Goal: Obtain resource: Download file/media

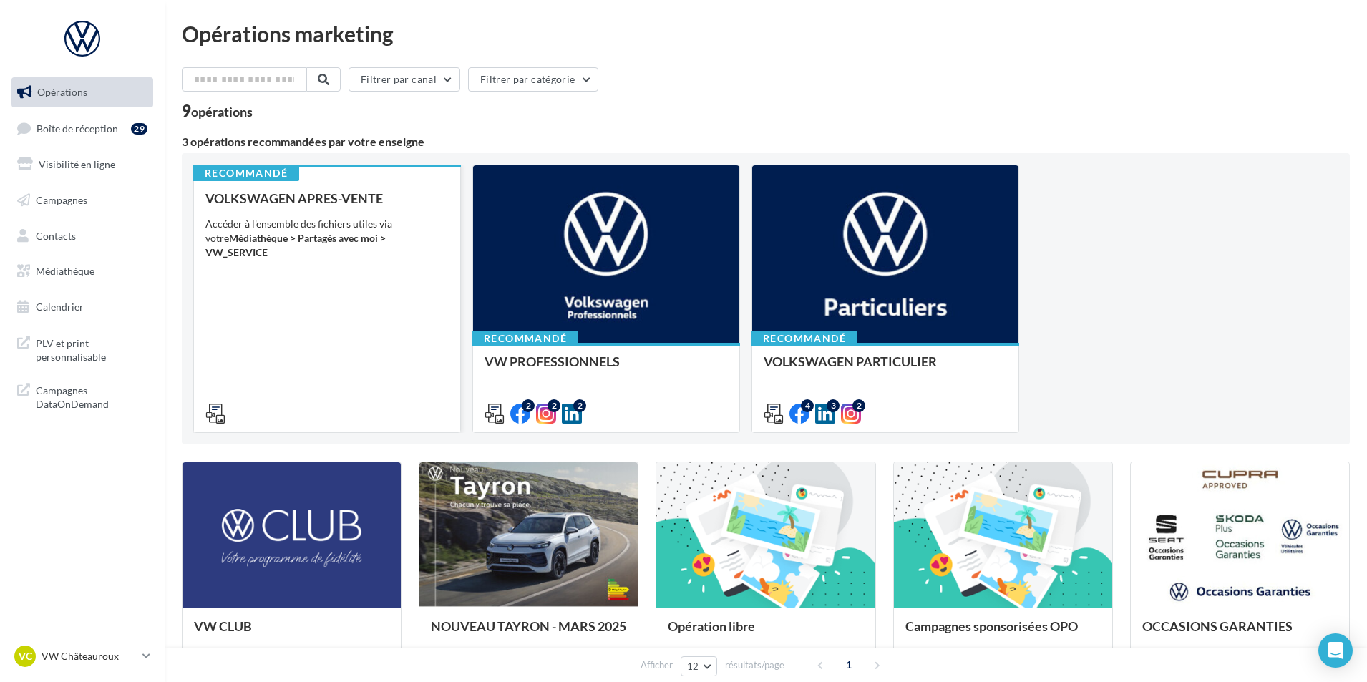
click at [364, 383] on div "VOLKSWAGEN APRES-VENTE Accéder à l'ensemble des fichiers utiles via votre Média…" at bounding box center [326, 305] width 243 height 228
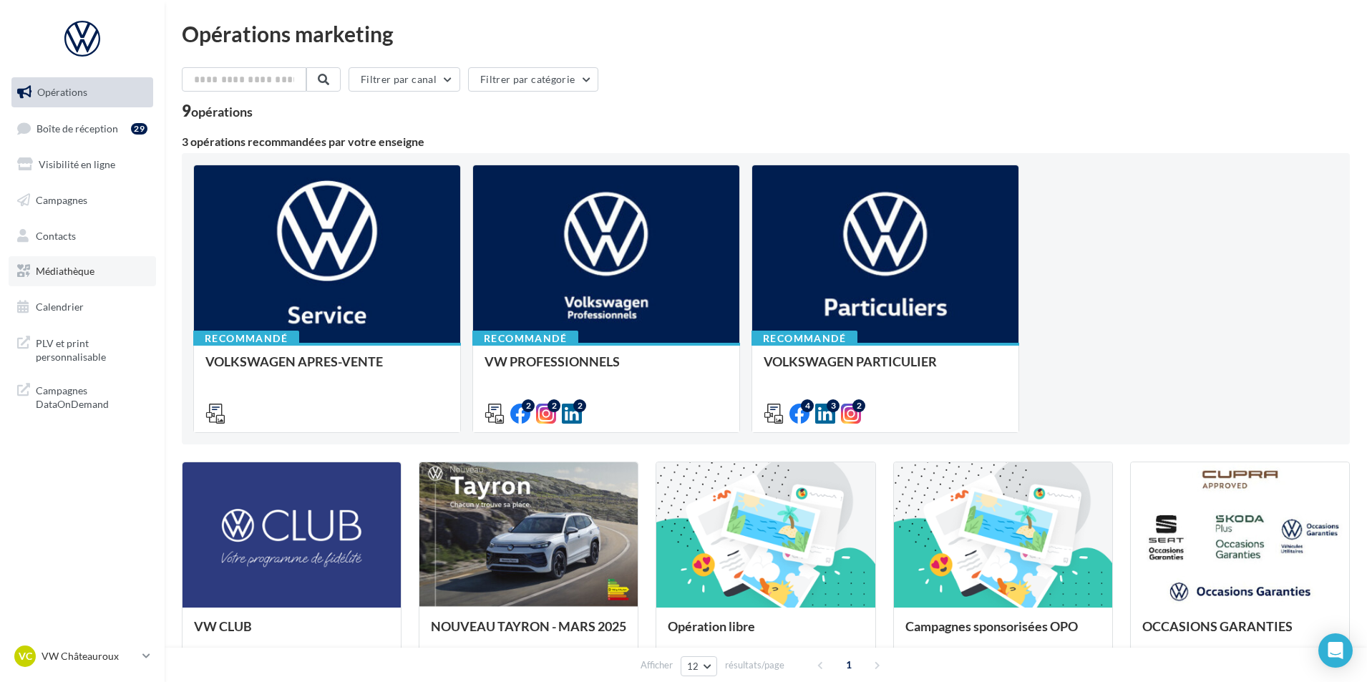
click at [40, 268] on span "Médiathèque" at bounding box center [65, 271] width 59 height 12
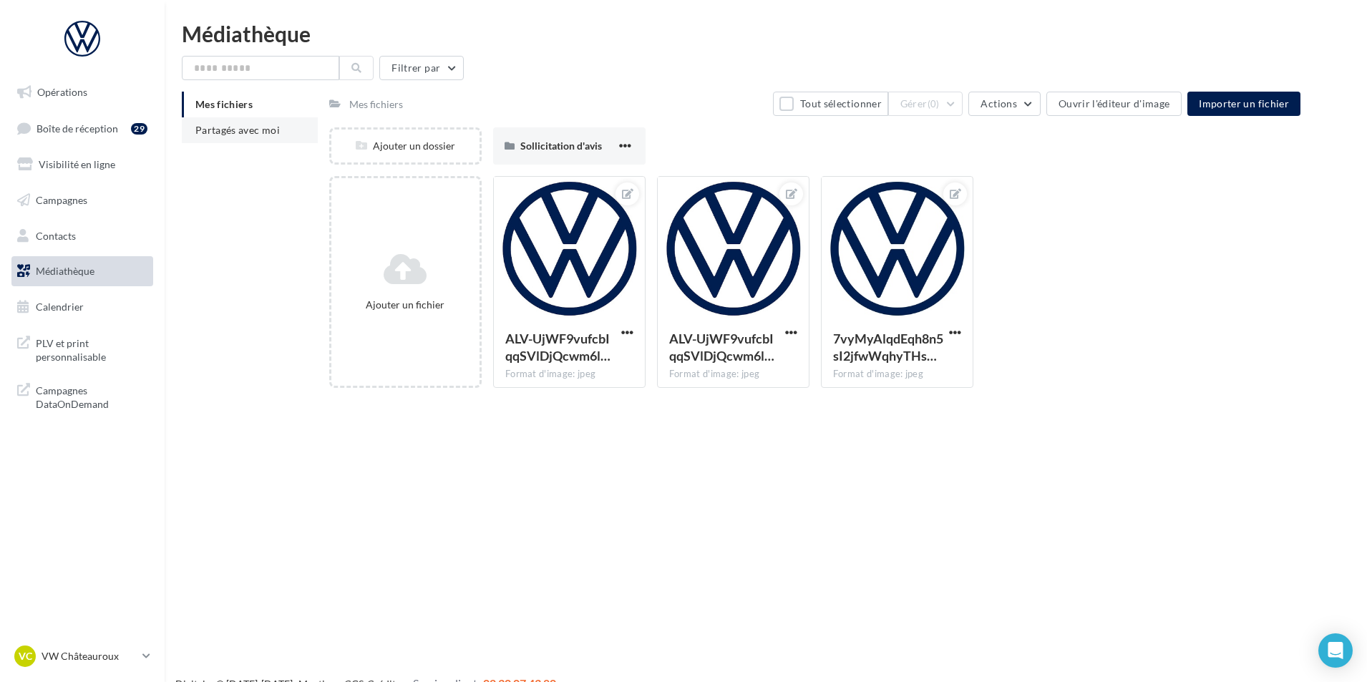
click at [263, 133] on span "Partagés avec moi" at bounding box center [237, 130] width 84 height 12
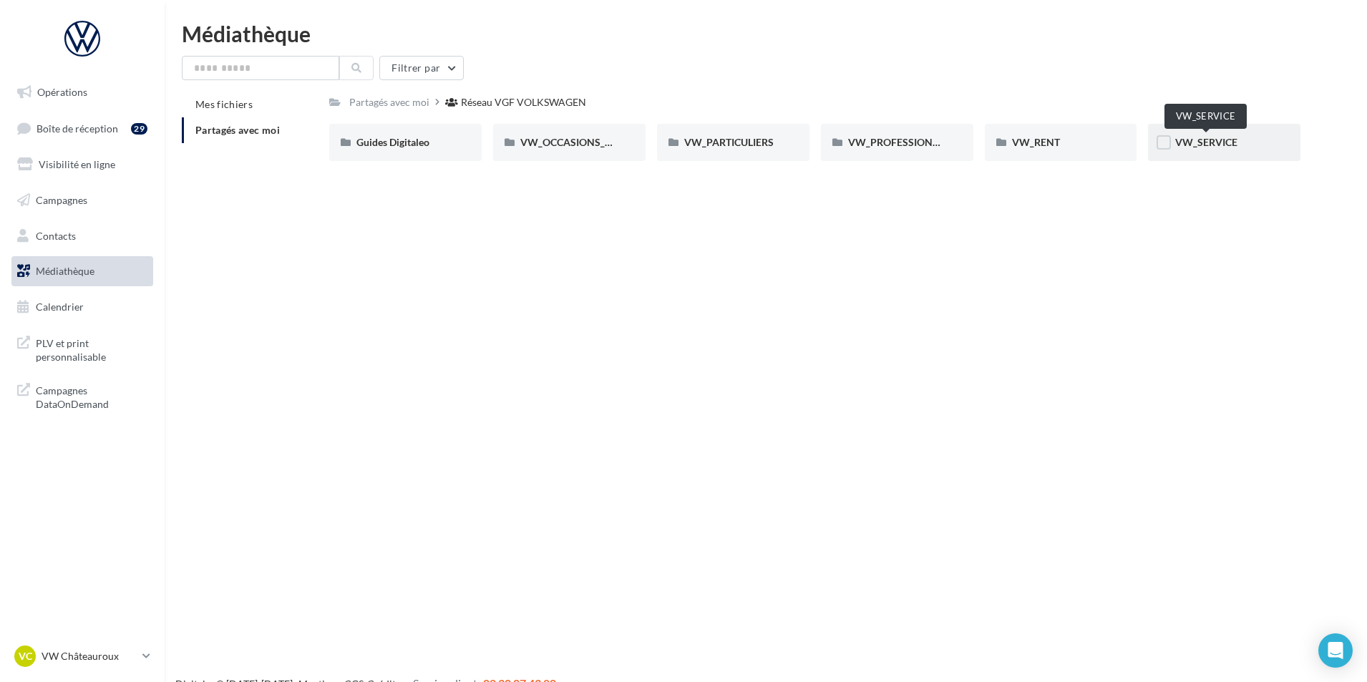
click at [1231, 139] on span "VW_SERVICE" at bounding box center [1206, 142] width 62 height 12
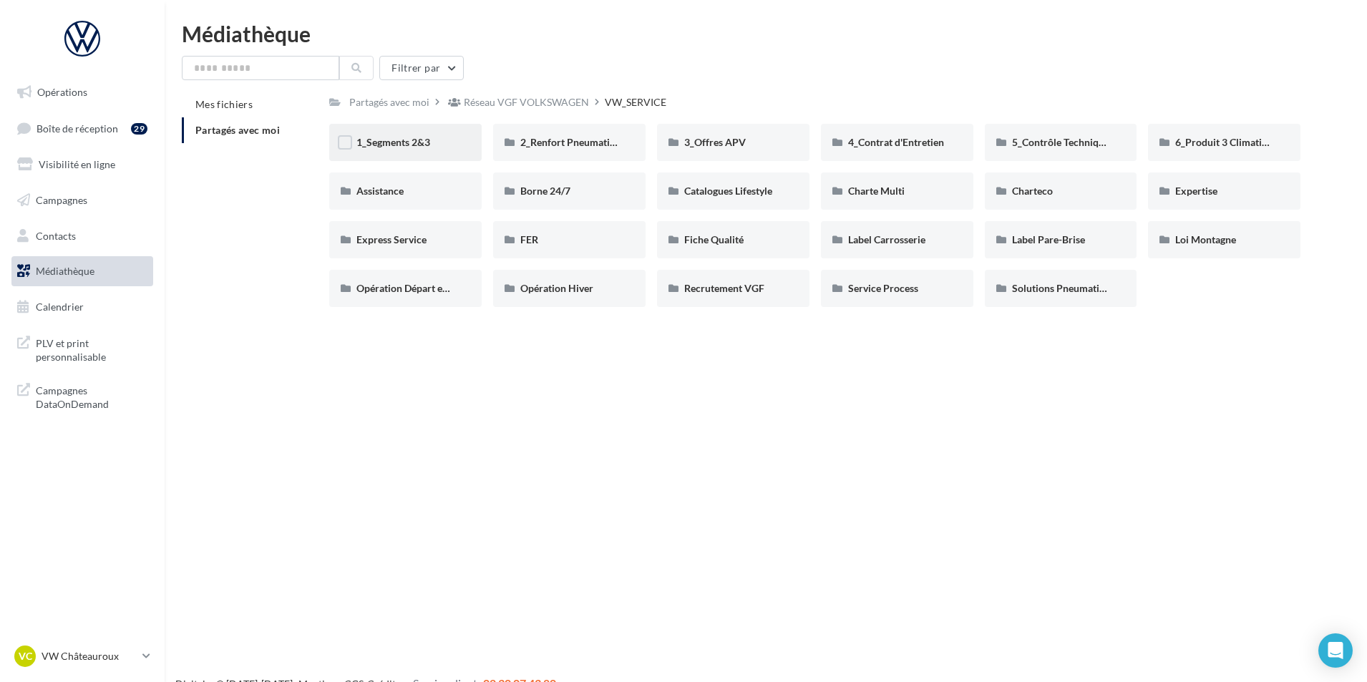
click at [423, 155] on div "1_Segments 2&3" at bounding box center [405, 142] width 152 height 37
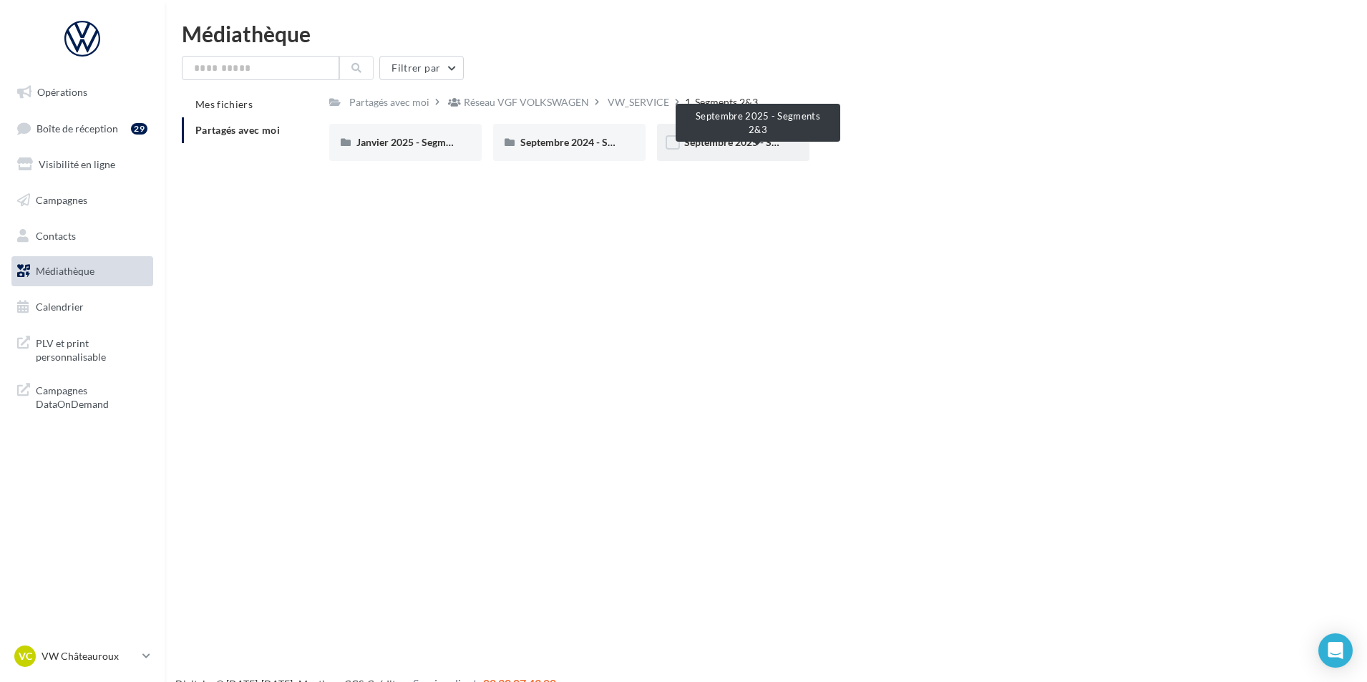
click at [726, 146] on span "Septembre 2025 - Segments 2&3" at bounding box center [756, 142] width 145 height 12
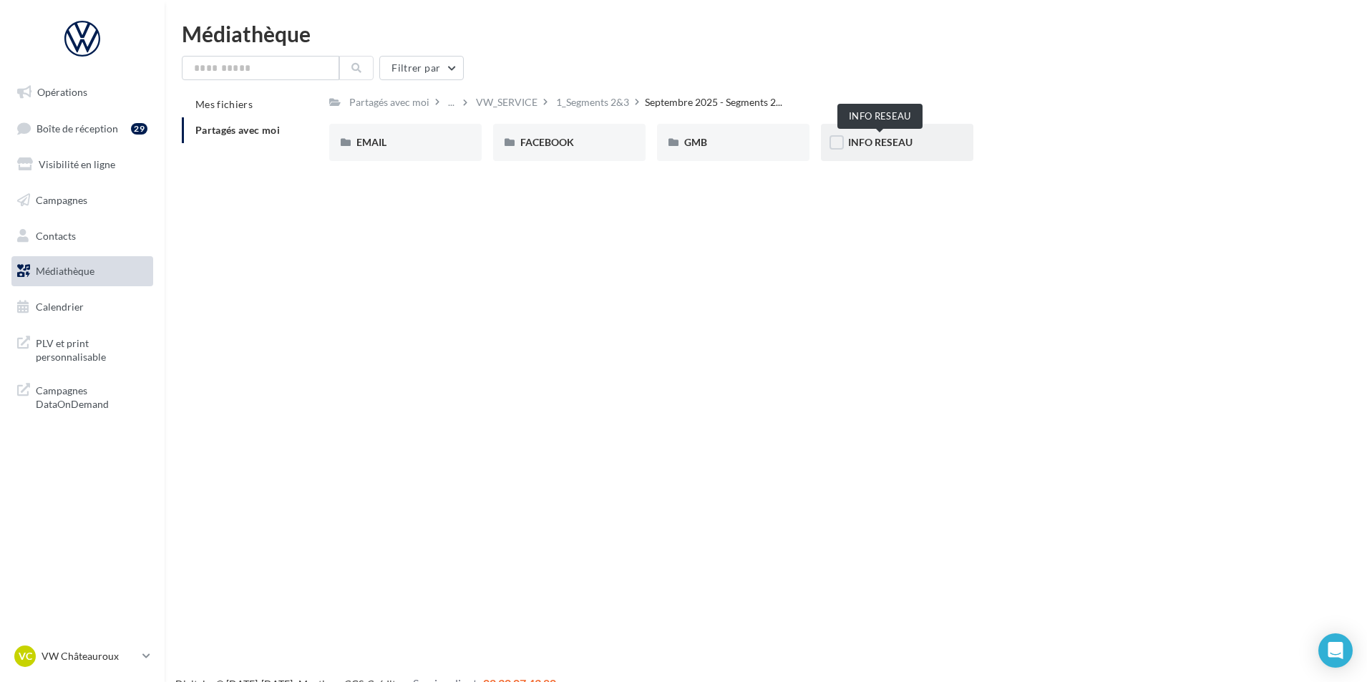
click at [877, 137] on span "INFO RESEAU" at bounding box center [880, 142] width 64 height 12
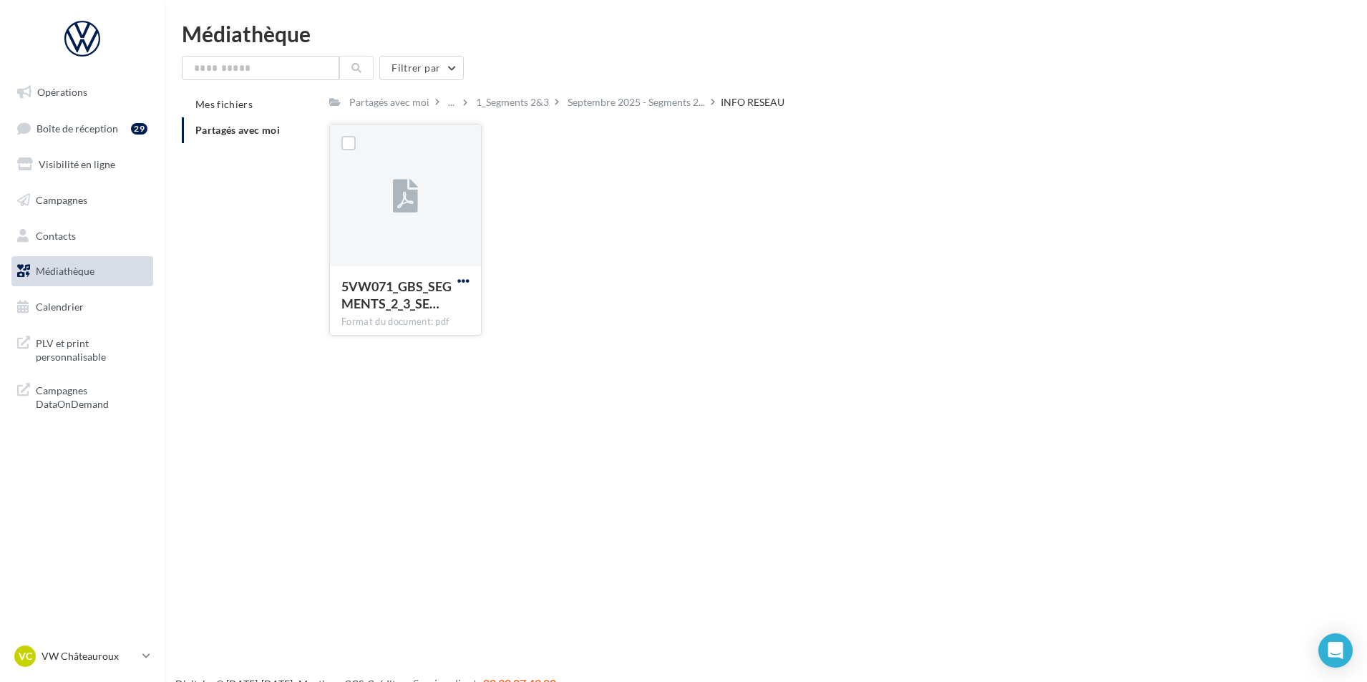
click at [459, 281] on span "button" at bounding box center [463, 281] width 12 height 12
click at [429, 304] on button "Télécharger" at bounding box center [400, 309] width 143 height 37
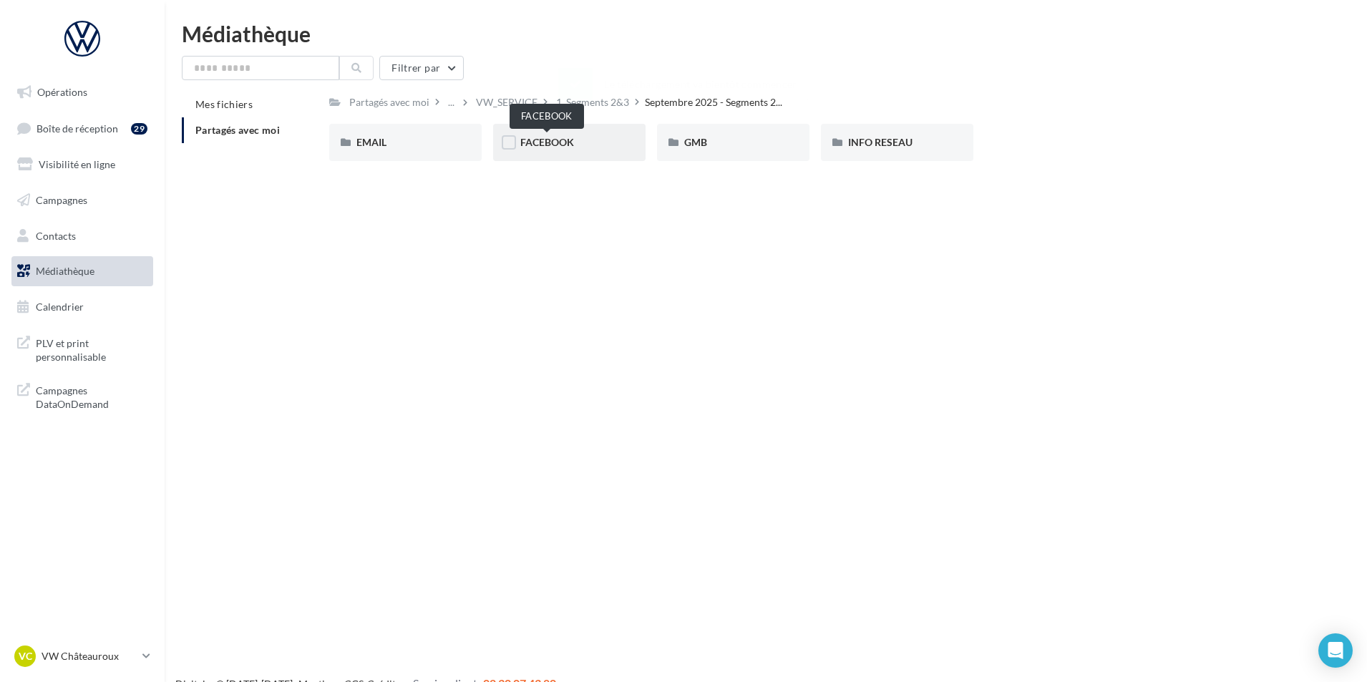
click at [573, 143] on span "FACEBOOK" at bounding box center [547, 142] width 54 height 12
click at [421, 143] on div "EMAIL" at bounding box center [405, 142] width 98 height 14
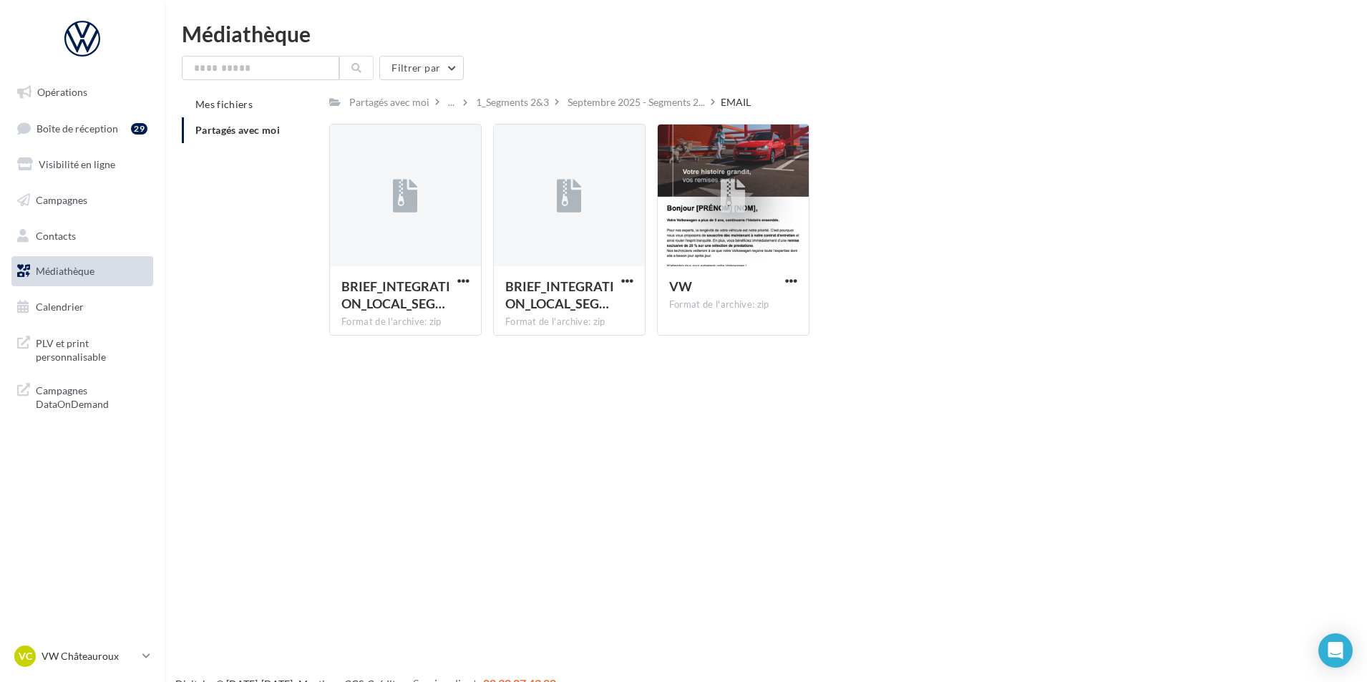
click at [79, 270] on span "Médiathèque" at bounding box center [65, 271] width 59 height 12
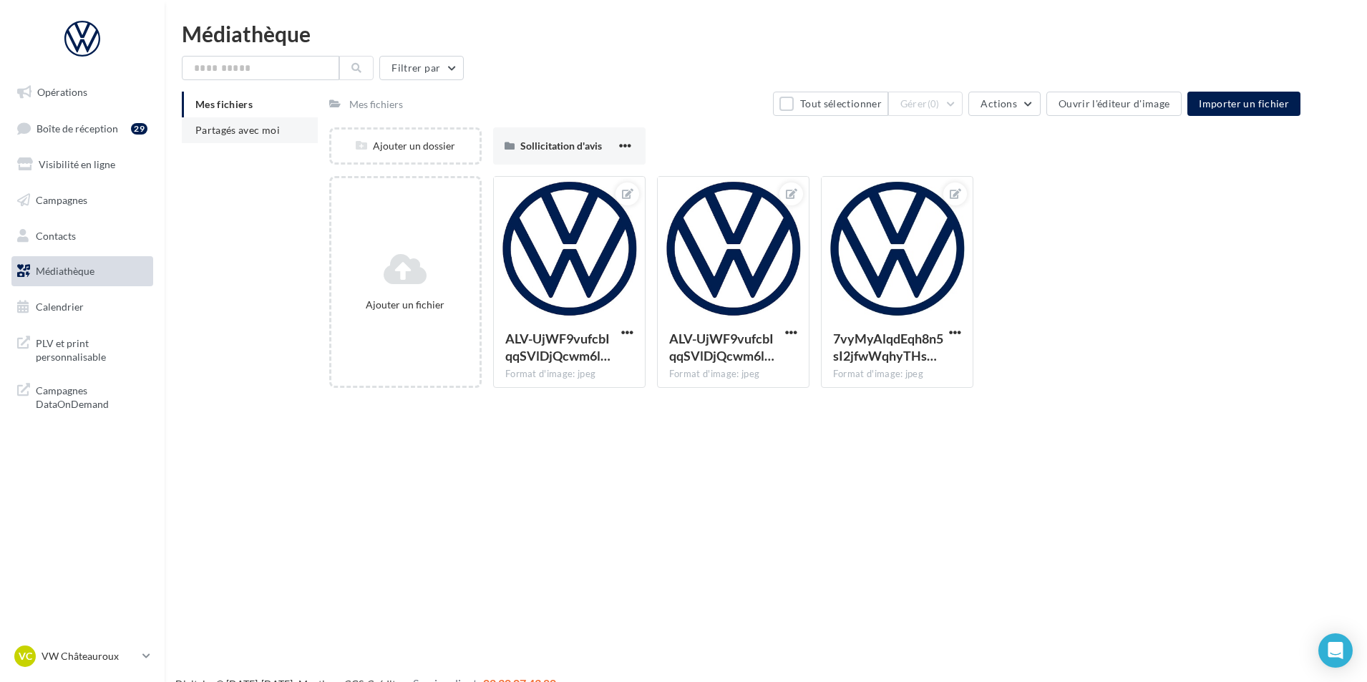
click at [263, 132] on span "Partagés avec moi" at bounding box center [237, 130] width 84 height 12
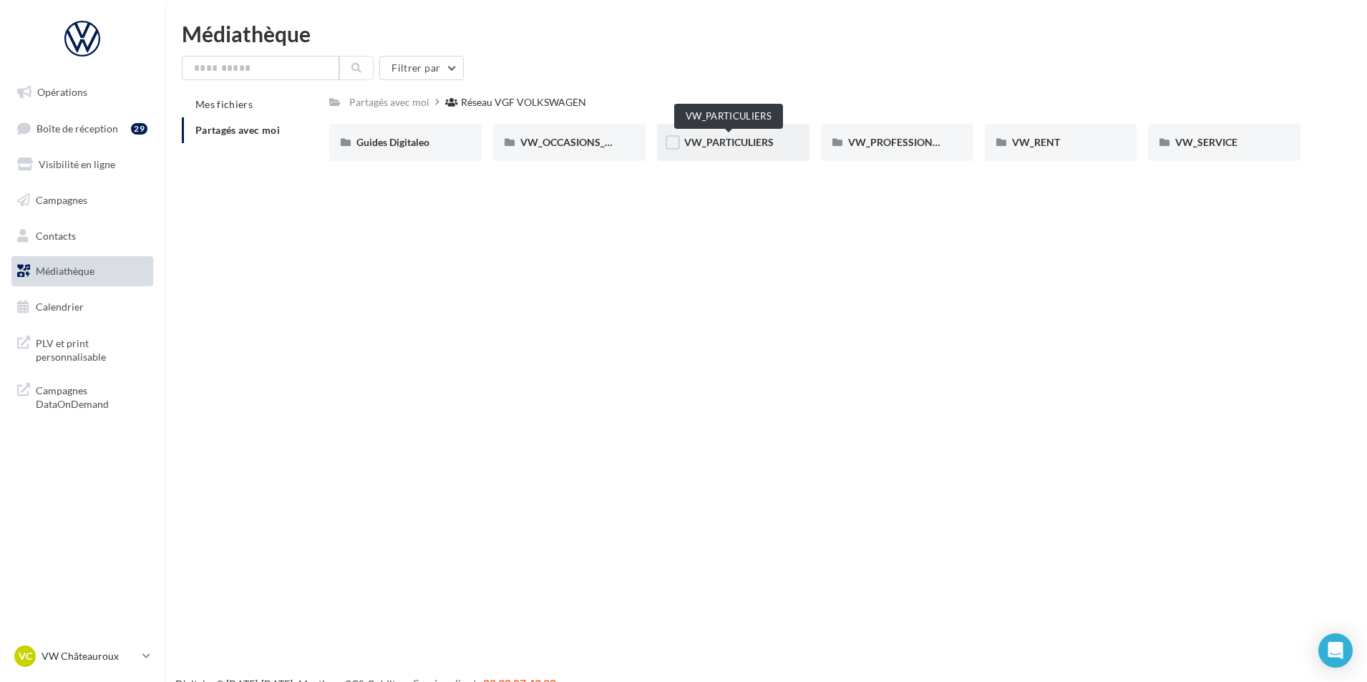
click at [762, 138] on span "VW_PARTICULIERS" at bounding box center [728, 142] width 89 height 12
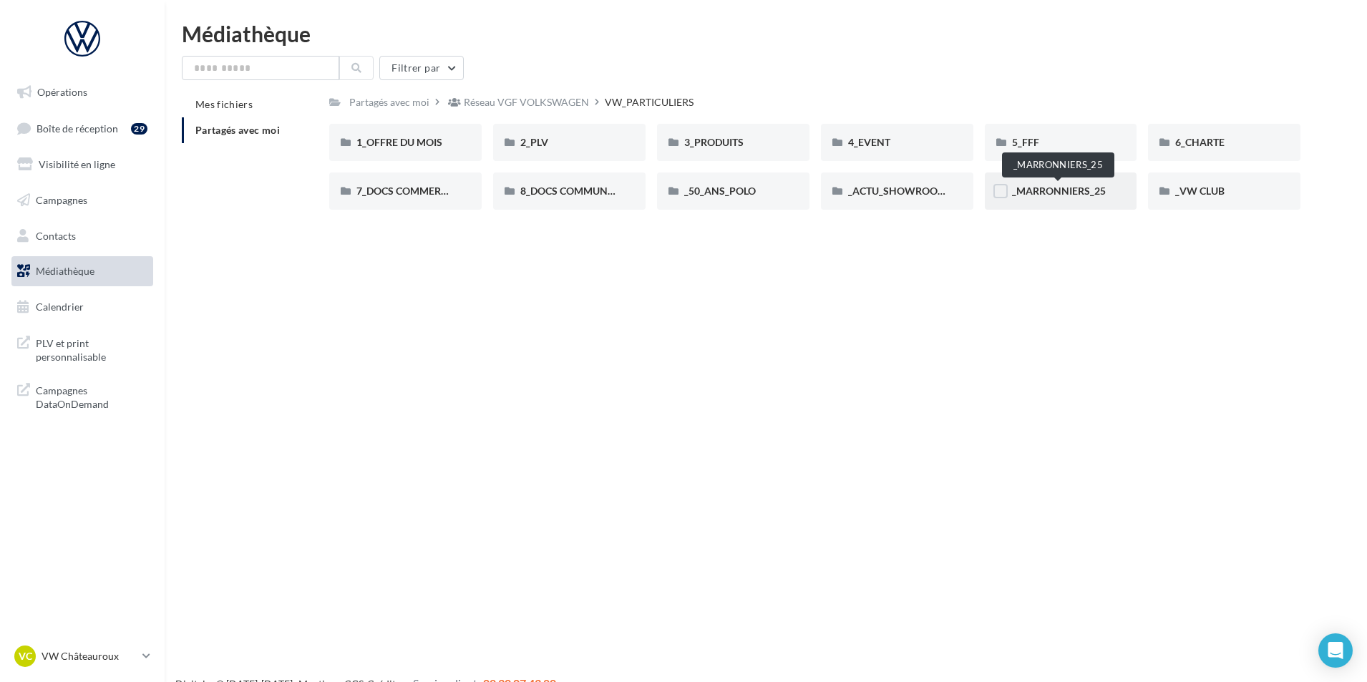
click at [1093, 191] on span "_MARRONNIERS_25" at bounding box center [1059, 191] width 94 height 12
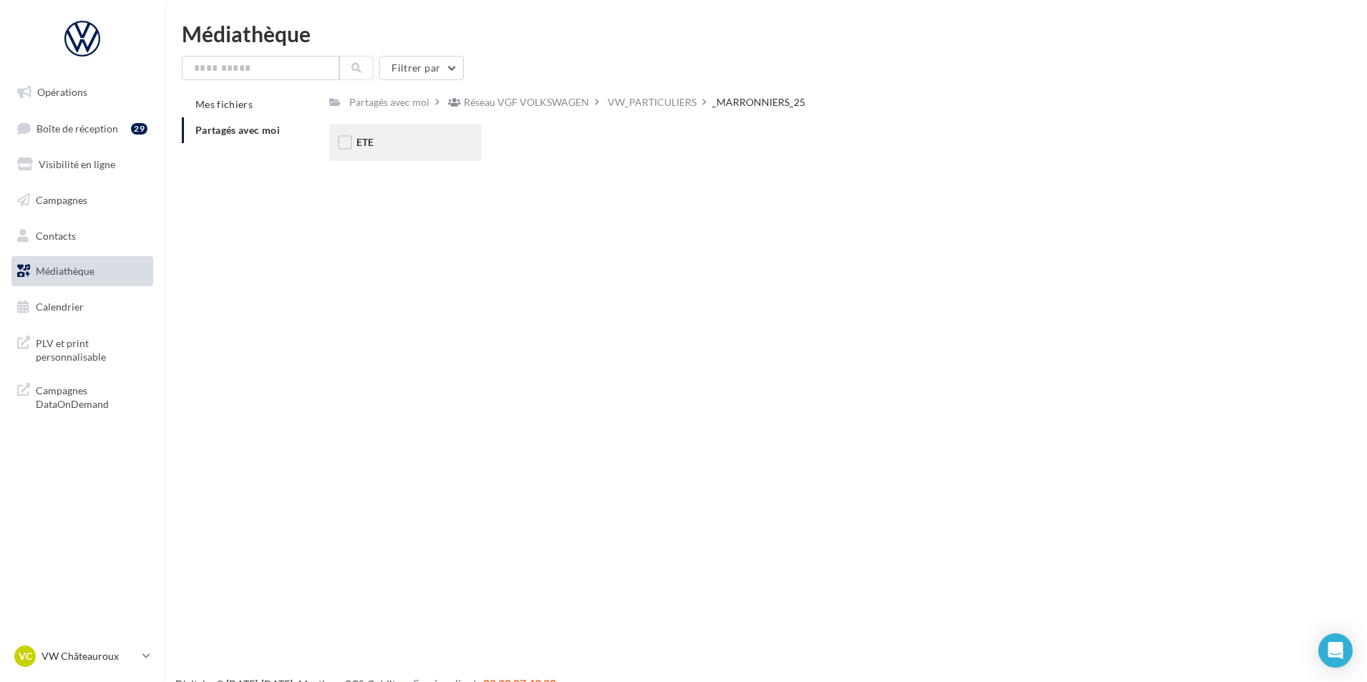
click at [442, 142] on div "ETE" at bounding box center [405, 142] width 98 height 14
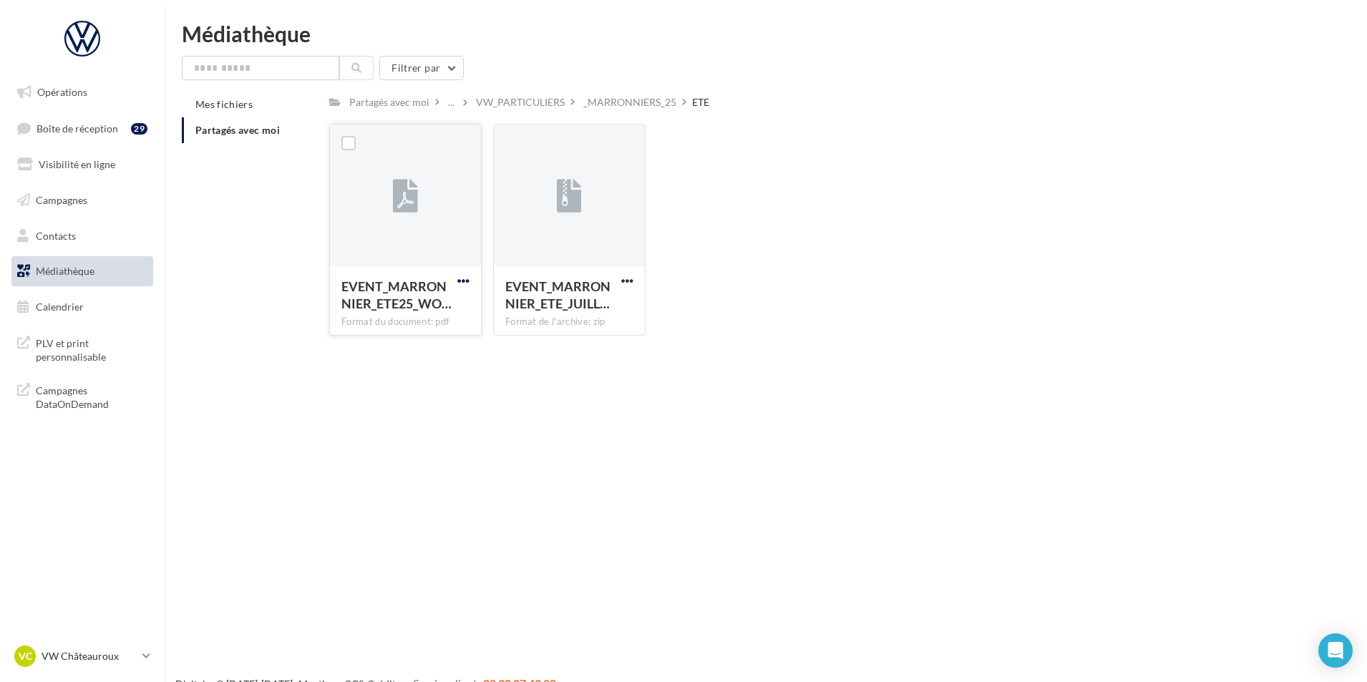
click at [458, 279] on span "button" at bounding box center [463, 281] width 12 height 12
click at [392, 303] on button "Télécharger" at bounding box center [400, 309] width 143 height 37
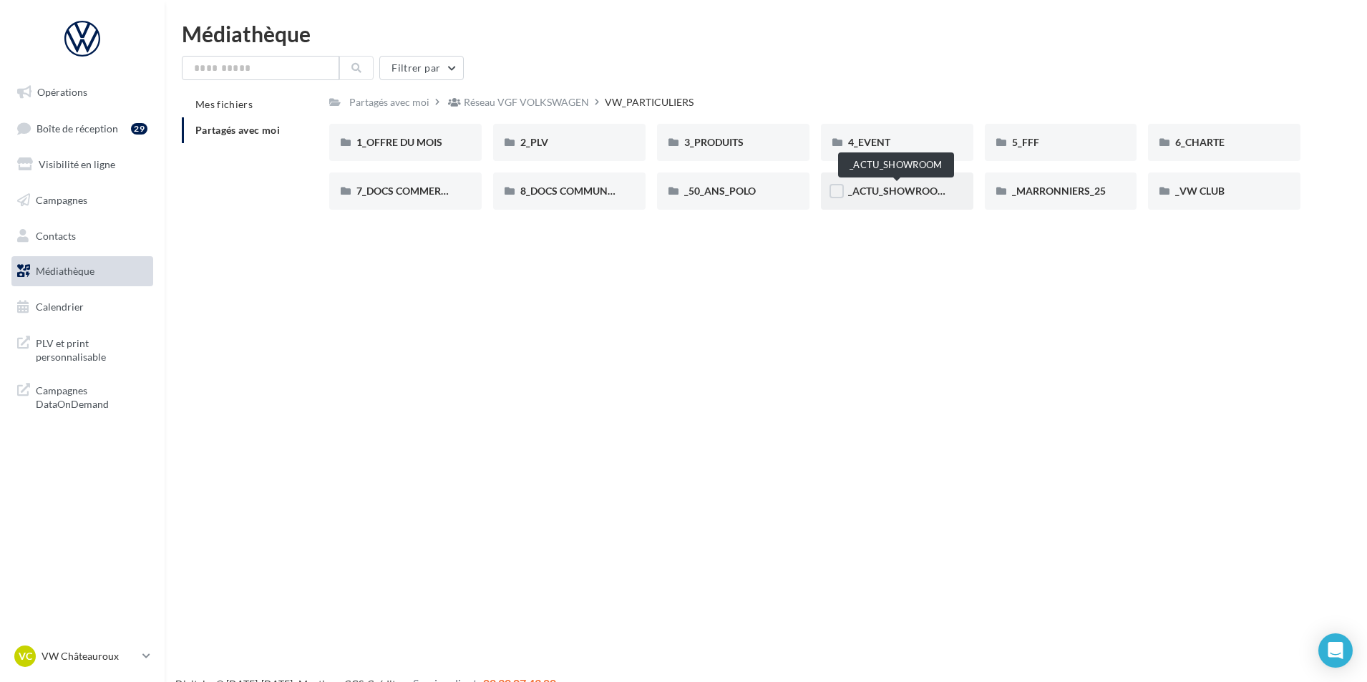
click at [890, 195] on span "_ACTU_SHOWROOM" at bounding box center [897, 191] width 99 height 12
click at [1209, 198] on div "_VW CLUB" at bounding box center [1224, 191] width 98 height 14
click at [1038, 133] on div "5_FFF" at bounding box center [1061, 142] width 152 height 37
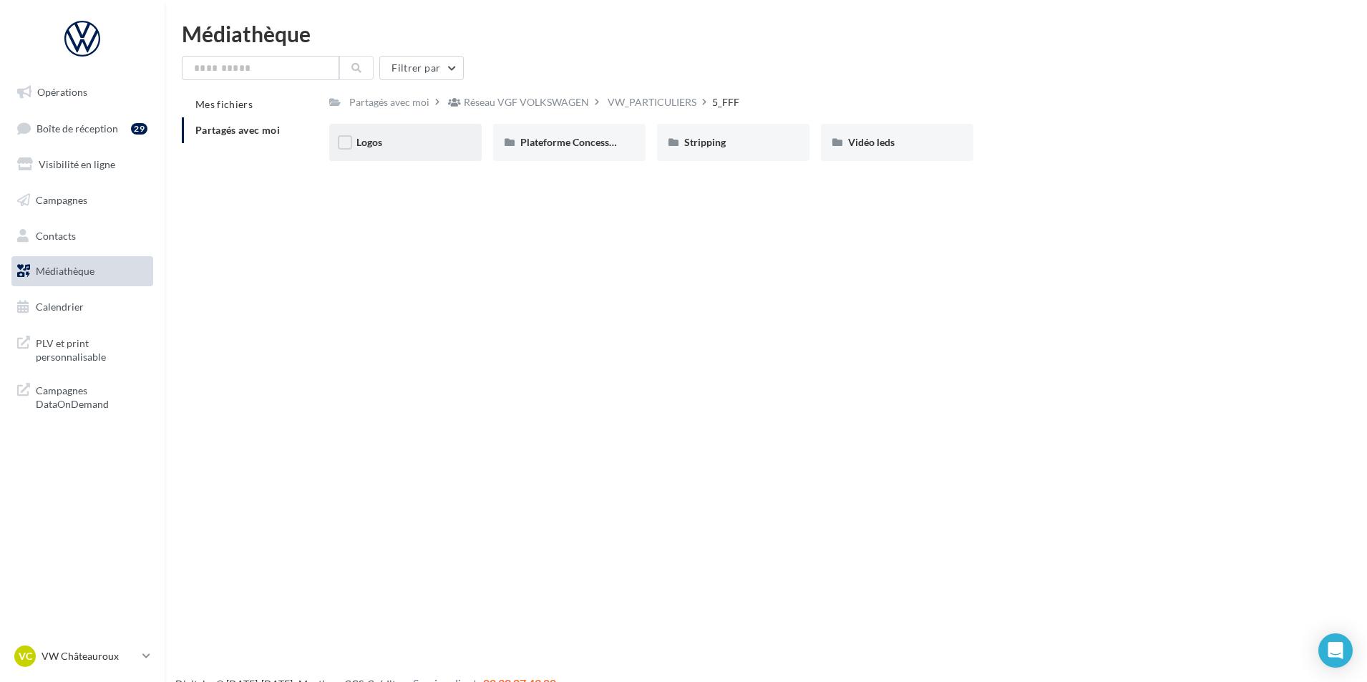
click at [389, 149] on div "Logos" at bounding box center [405, 142] width 98 height 14
click at [557, 135] on div "Plateforme Concession FFF" at bounding box center [569, 142] width 152 height 37
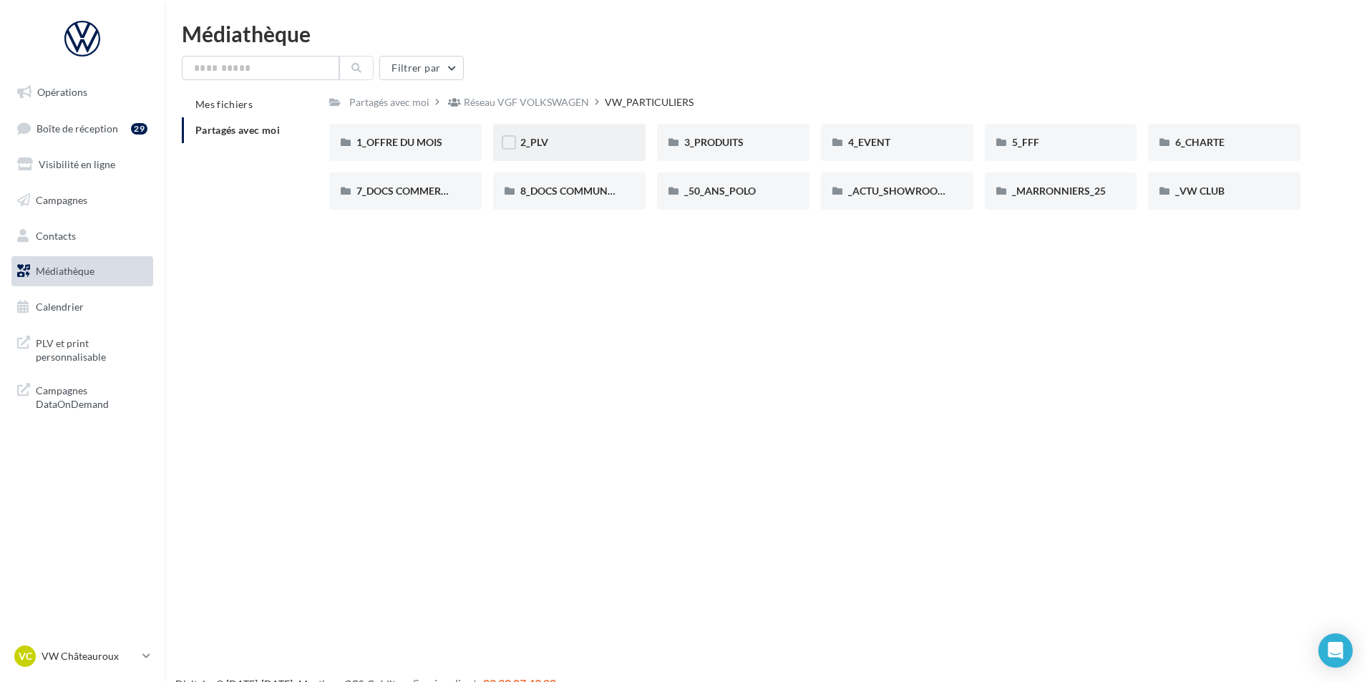
click at [559, 141] on div "2_PLV" at bounding box center [569, 142] width 98 height 14
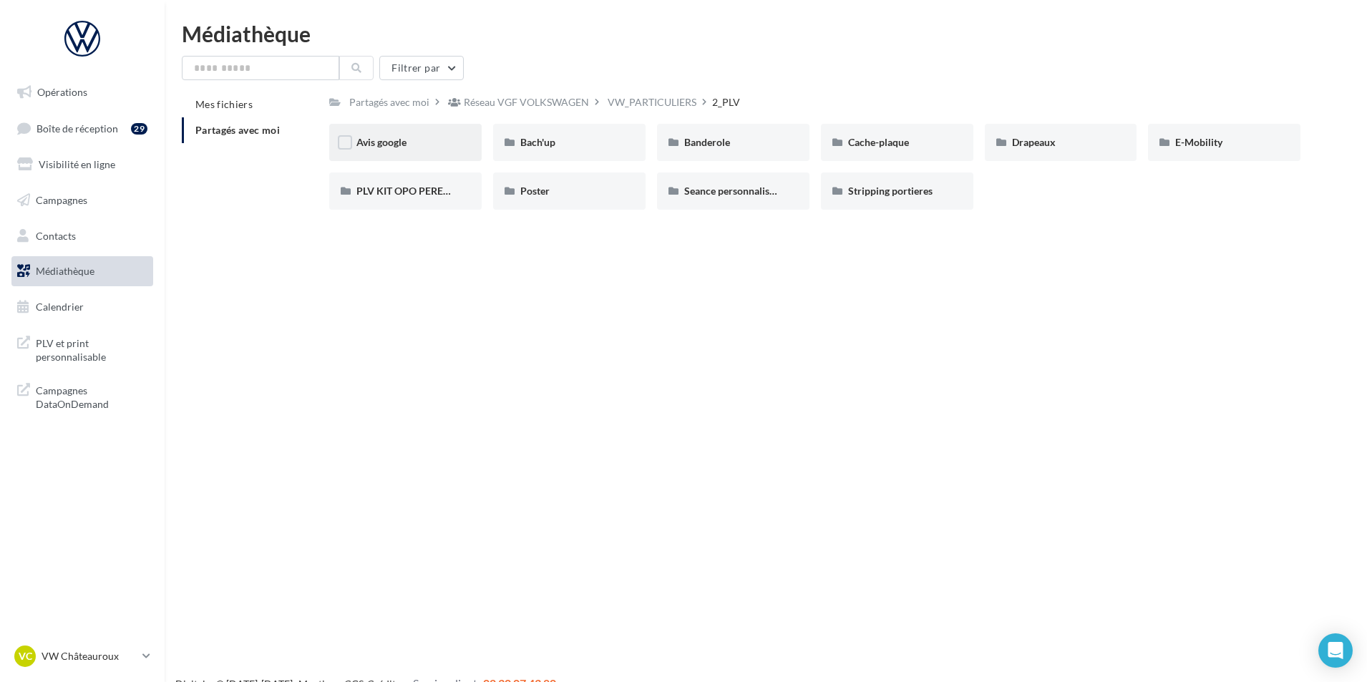
click at [429, 145] on div "Avis google" at bounding box center [405, 142] width 98 height 14
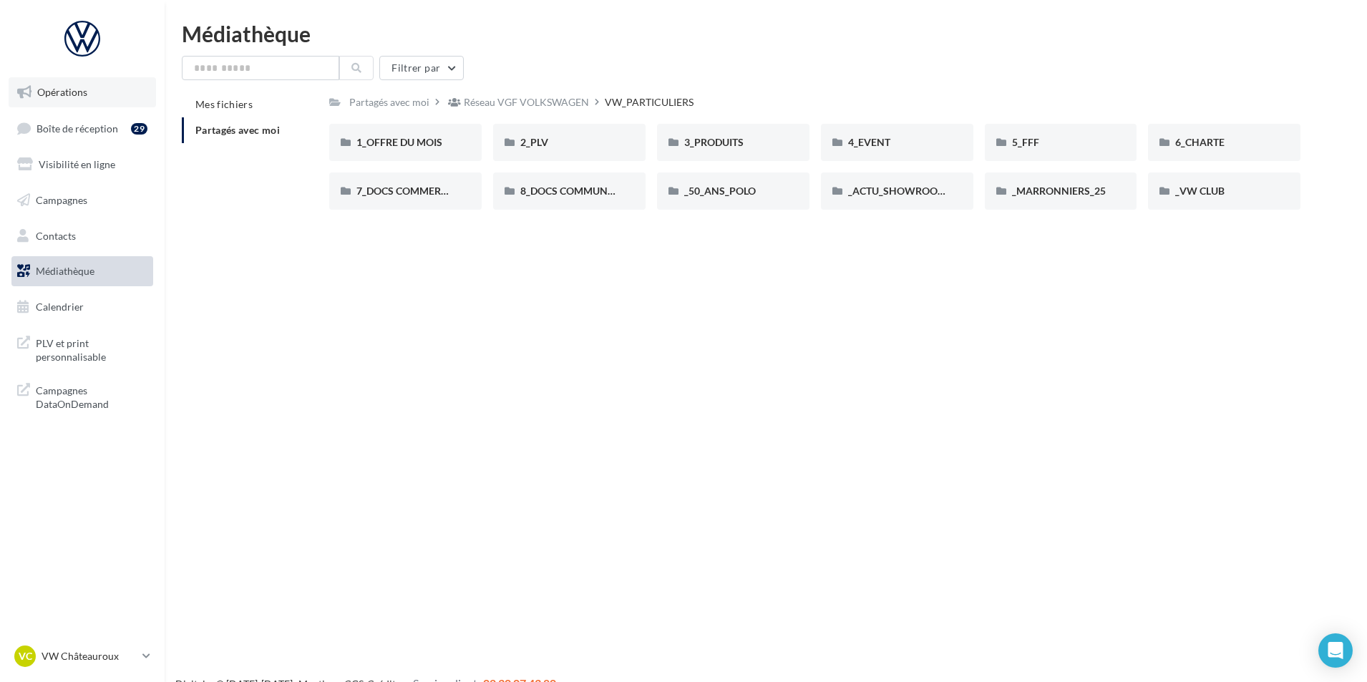
click at [96, 95] on link "Opérations" at bounding box center [82, 92] width 147 height 30
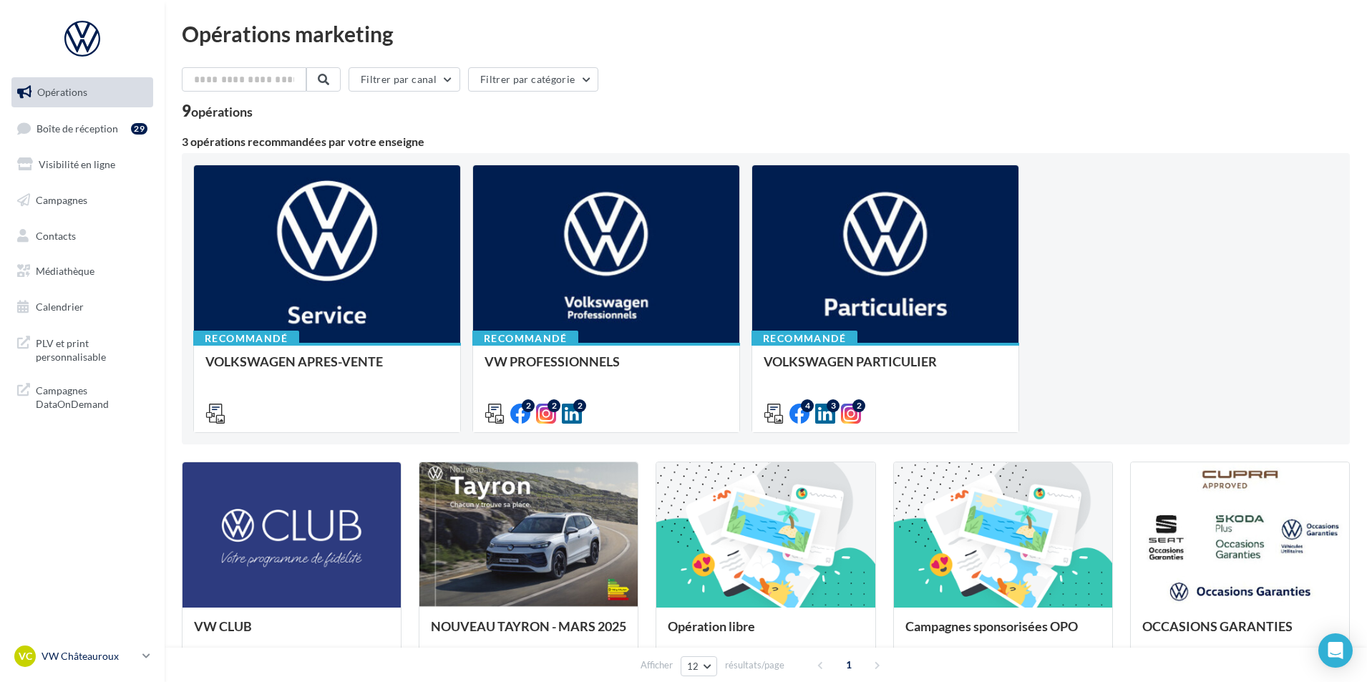
click at [85, 654] on p "VW Châteauroux" at bounding box center [89, 656] width 95 height 14
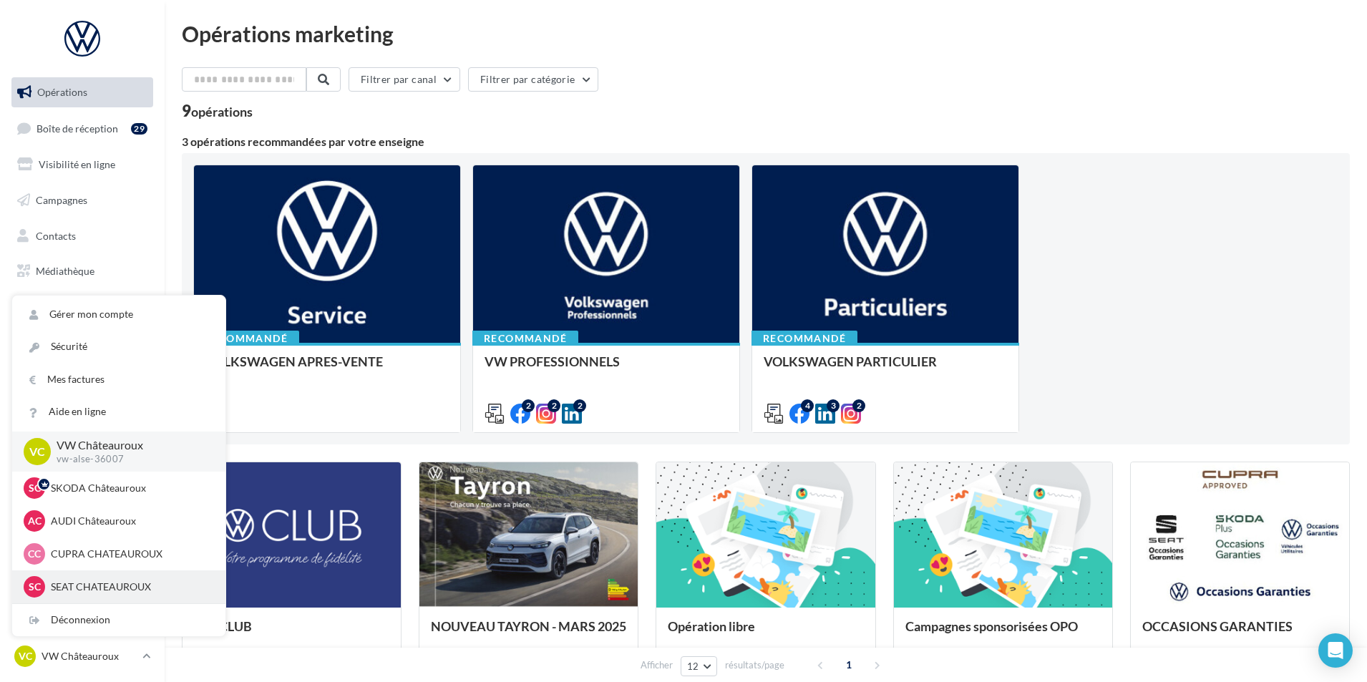
click at [104, 579] on div "SC SEAT CHATEAUROUX seat-chateauroux-36007" at bounding box center [119, 586] width 190 height 21
